Goal: Navigation & Orientation: Find specific page/section

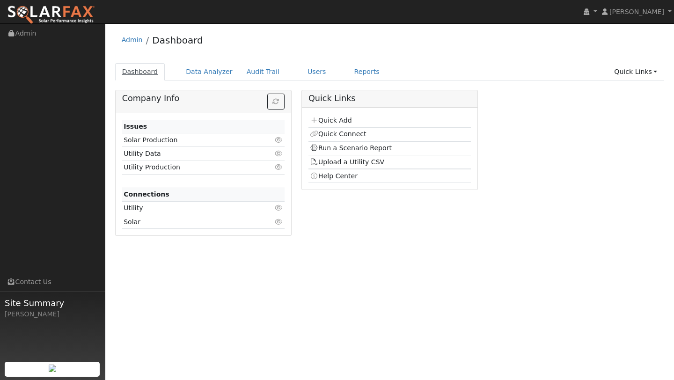
click at [143, 74] on link "Dashboard" at bounding box center [140, 71] width 50 height 17
click at [69, 10] on img at bounding box center [51, 15] width 88 height 20
click at [624, 70] on link "Quick Links" at bounding box center [635, 71] width 57 height 17
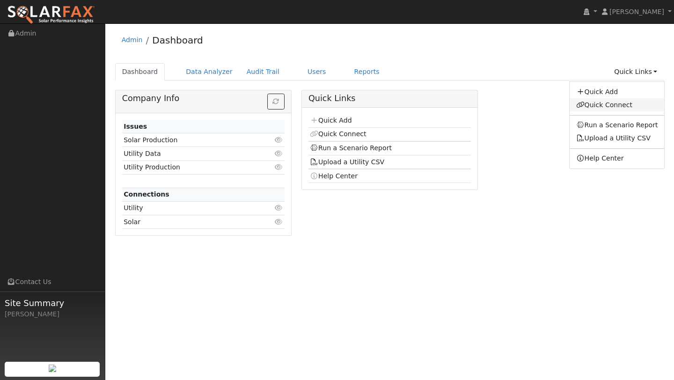
click at [619, 103] on link "Quick Connect" at bounding box center [616, 104] width 95 height 13
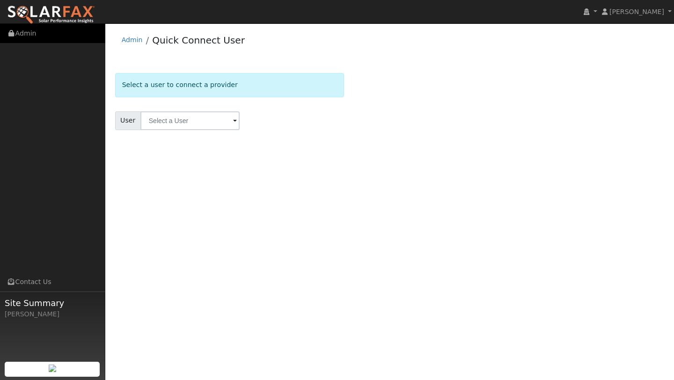
click at [52, 25] on link "Admin" at bounding box center [52, 33] width 105 height 19
